Goal: Task Accomplishment & Management: Manage account settings

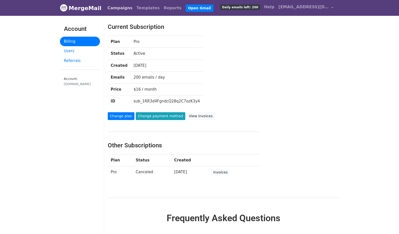
click at [120, 7] on link "Campaigns" at bounding box center [119, 8] width 29 height 10
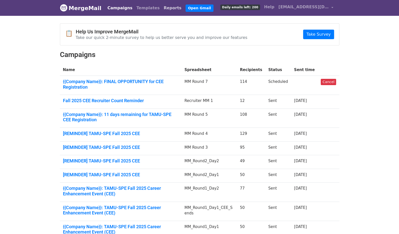
click at [162, 7] on link "Reports" at bounding box center [173, 8] width 22 height 10
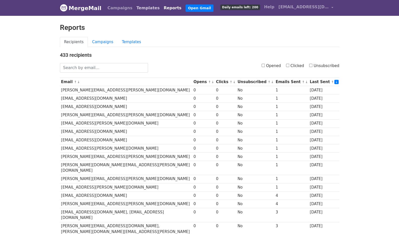
click at [134, 7] on link "Templates" at bounding box center [147, 8] width 27 height 10
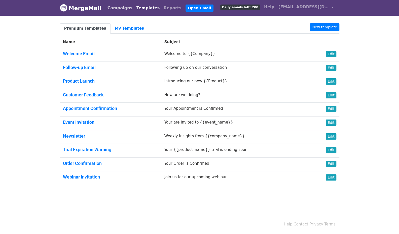
click at [116, 8] on link "Campaigns" at bounding box center [119, 8] width 29 height 10
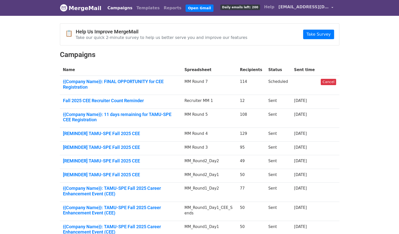
click at [296, 7] on span "[EMAIL_ADDRESS][DOMAIN_NAME]" at bounding box center [303, 7] width 50 height 6
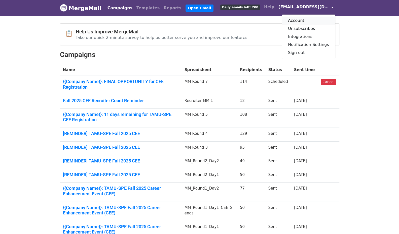
click at [307, 20] on link "Account" at bounding box center [308, 21] width 53 height 8
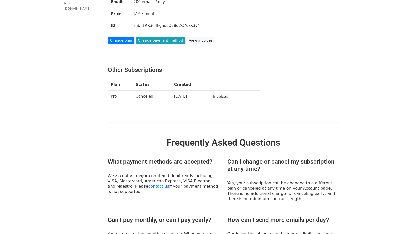
scroll to position [76, 0]
click at [225, 96] on link "Invoices" at bounding box center [220, 97] width 18 height 6
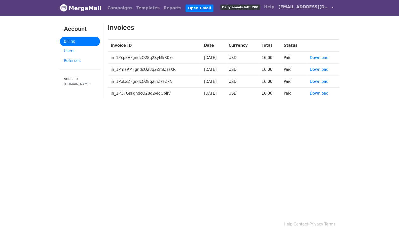
click at [312, 6] on span "[EMAIL_ADDRESS][DOMAIN_NAME]" at bounding box center [303, 7] width 50 height 6
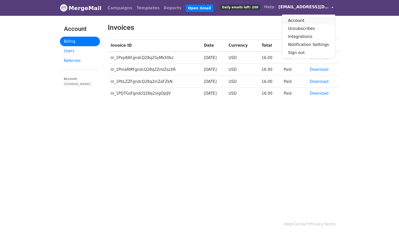
click at [310, 17] on link "Account" at bounding box center [308, 21] width 53 height 8
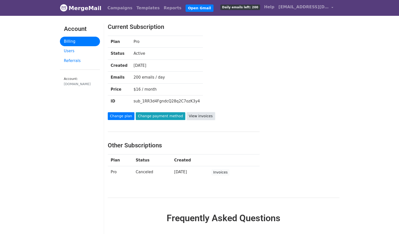
click at [186, 117] on link "View invoices" at bounding box center [200, 116] width 28 height 8
